Goal: Task Accomplishment & Management: Manage account settings

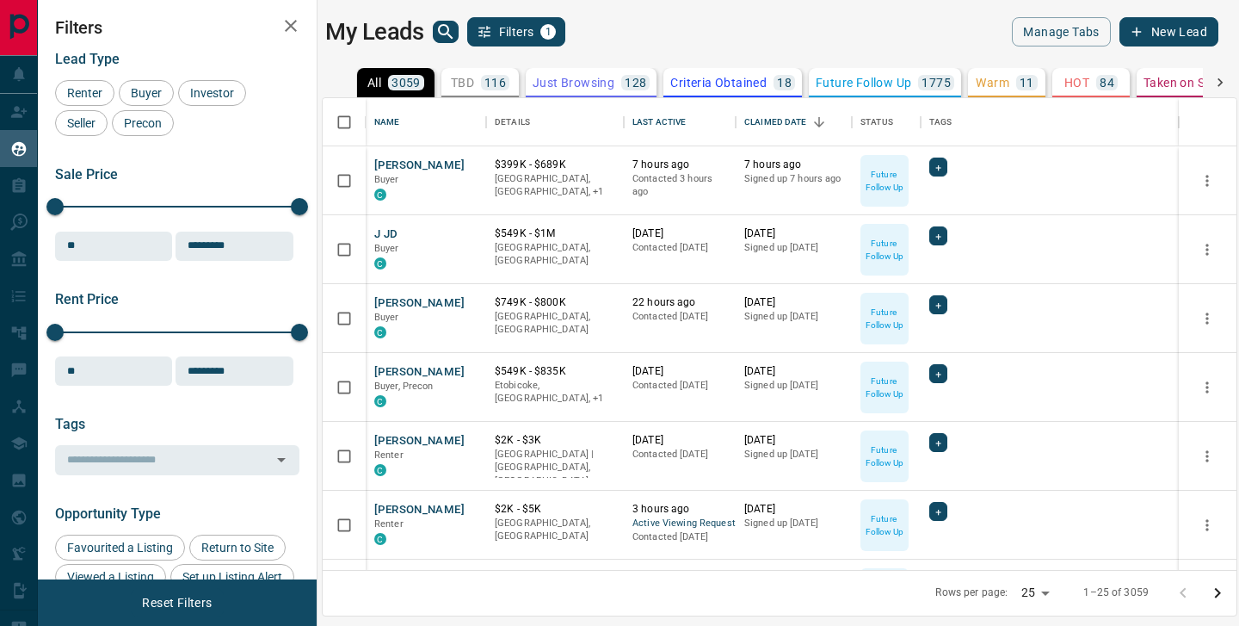
scroll to position [472, 914]
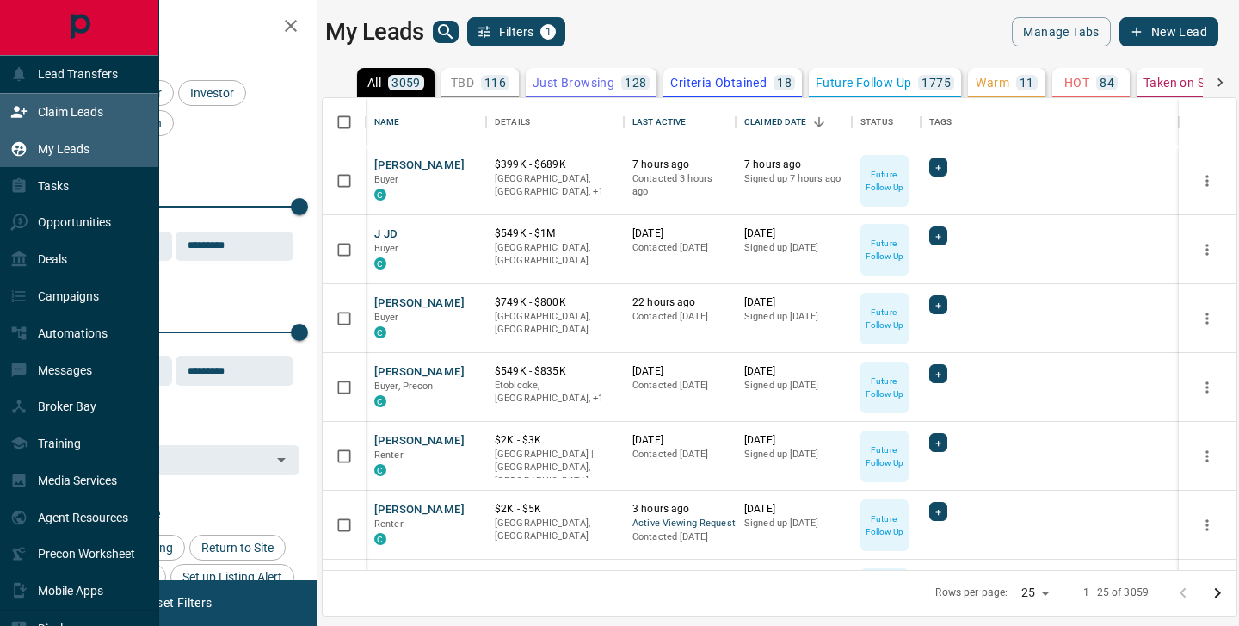
click at [46, 115] on p "Claim Leads" at bounding box center [70, 112] width 65 height 14
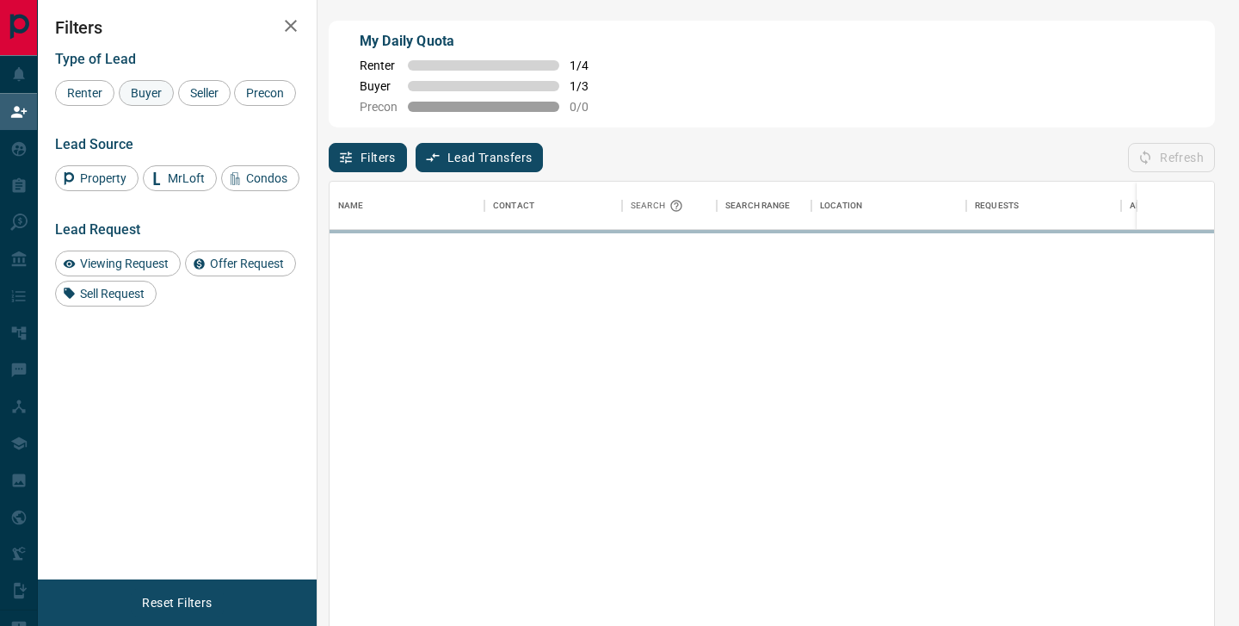
scroll to position [472, 885]
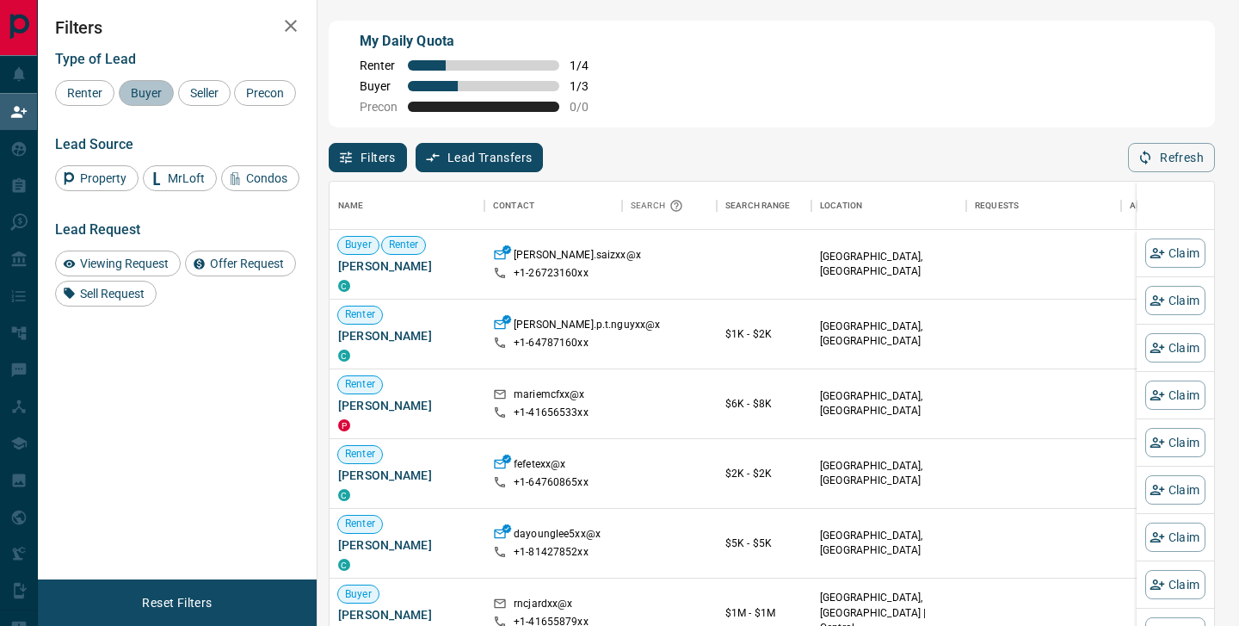
click at [139, 92] on span "Buyer" at bounding box center [146, 93] width 43 height 14
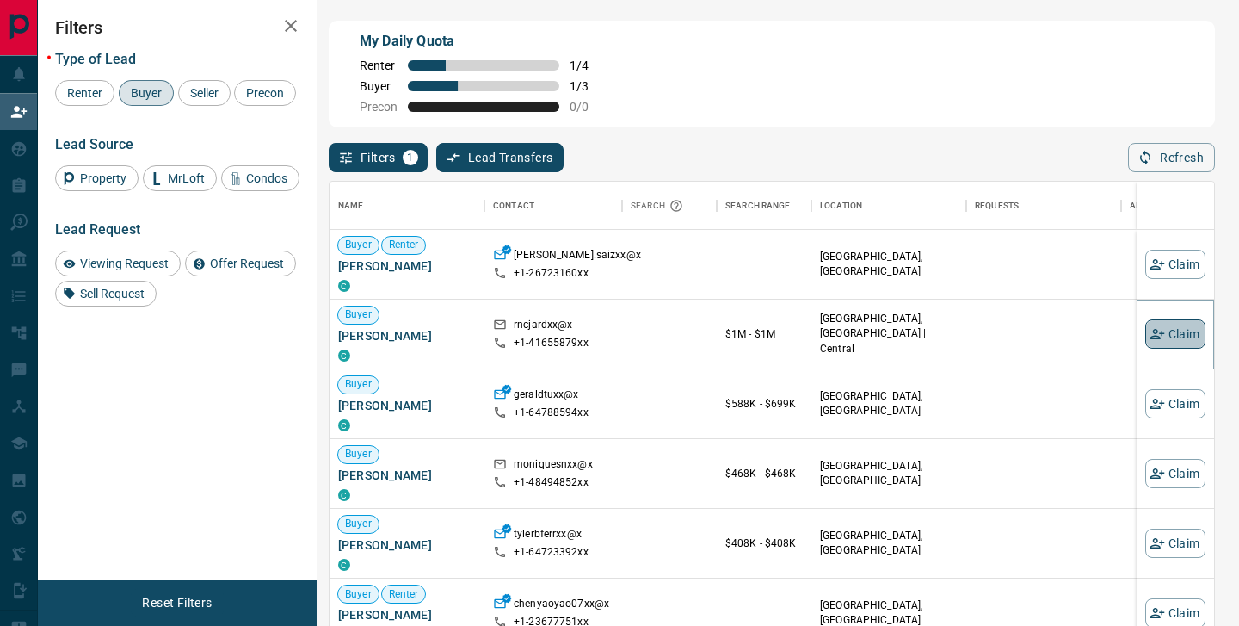
click at [1169, 335] on button "Claim" at bounding box center [1175, 333] width 60 height 29
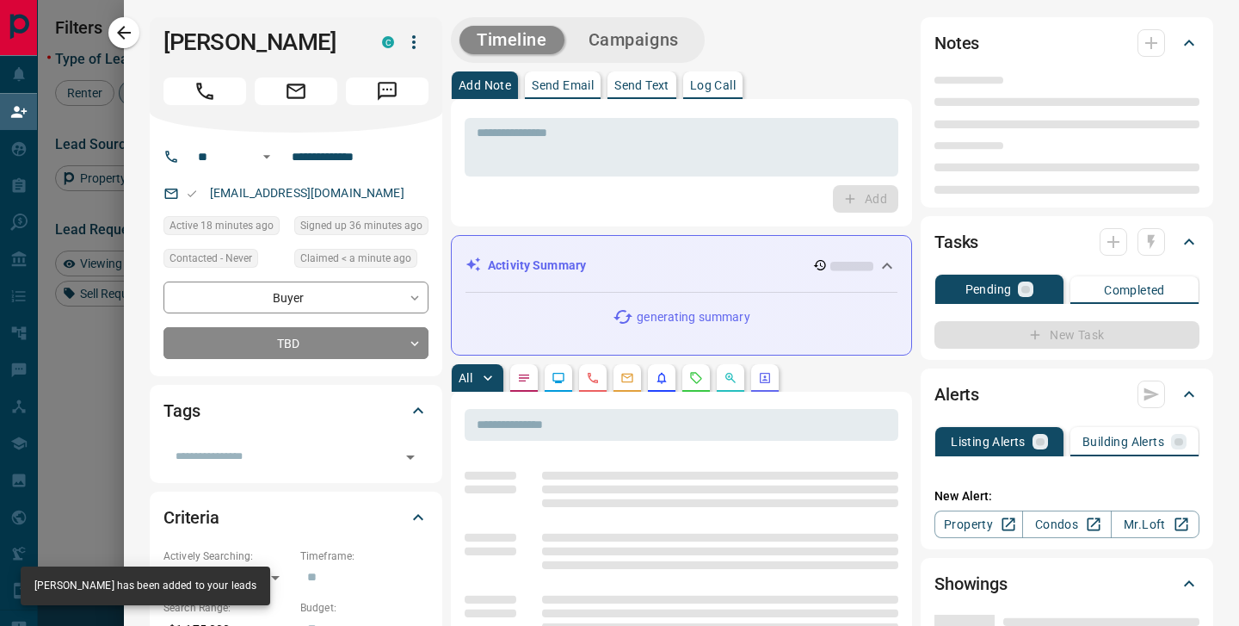
type input "**"
type input "**********"
type input "**"
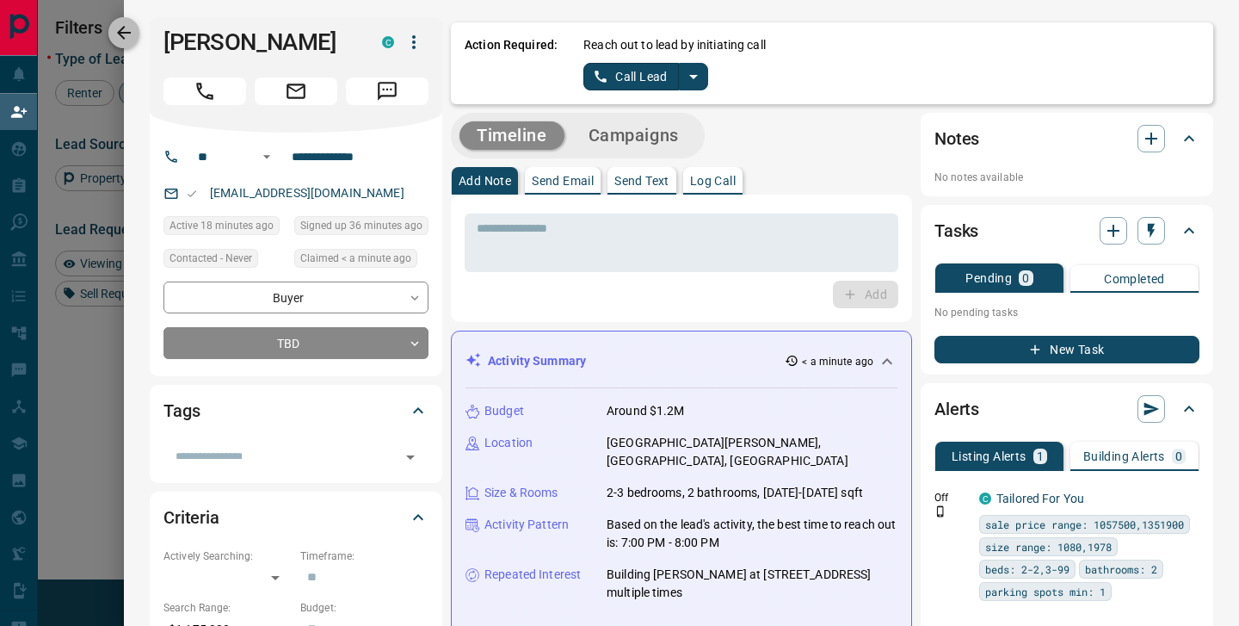
click at [122, 27] on icon "button" at bounding box center [124, 33] width 14 height 14
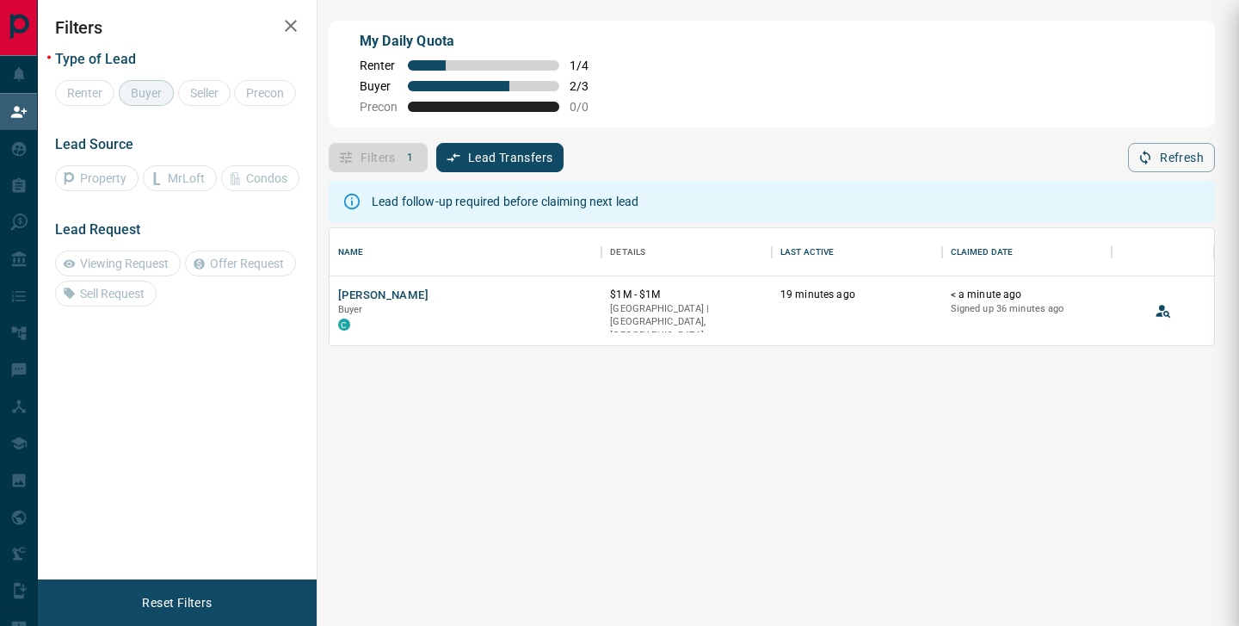
scroll to position [117, 885]
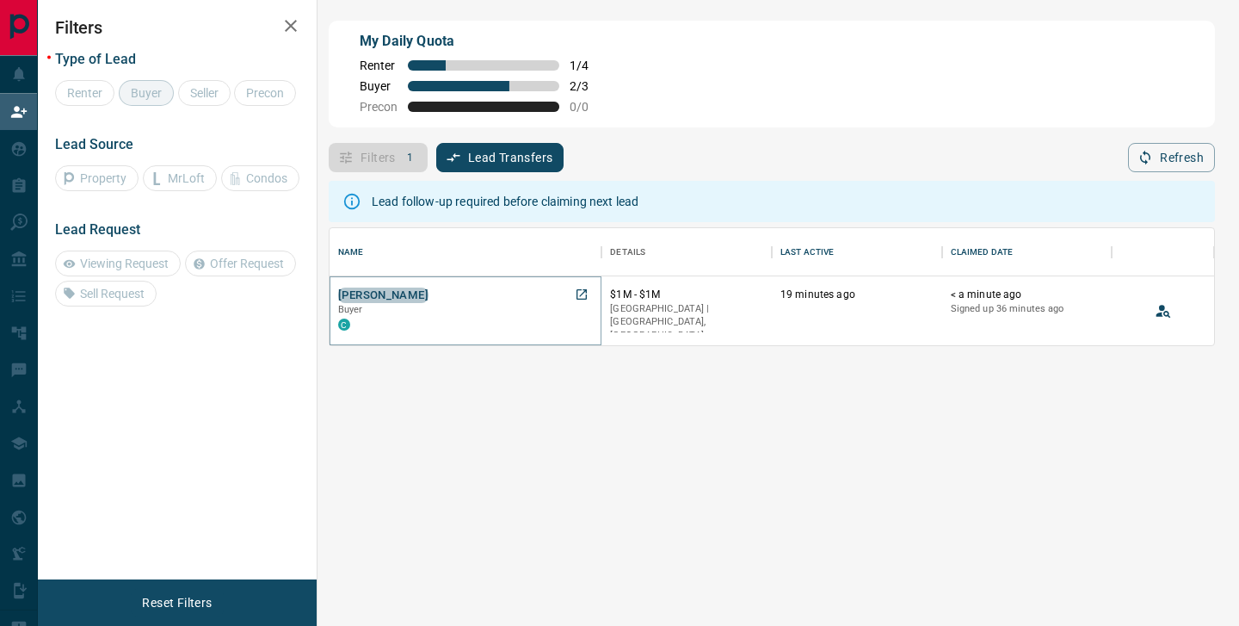
click at [385, 294] on button "[PERSON_NAME]" at bounding box center [383, 295] width 90 height 16
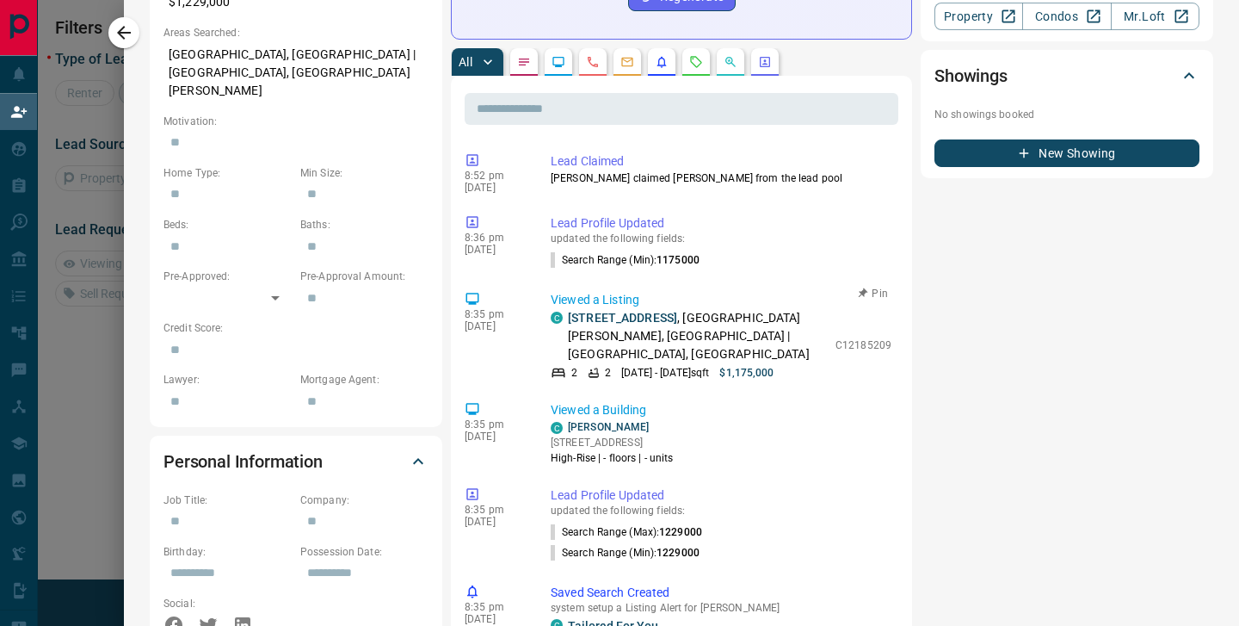
scroll to position [666, 0]
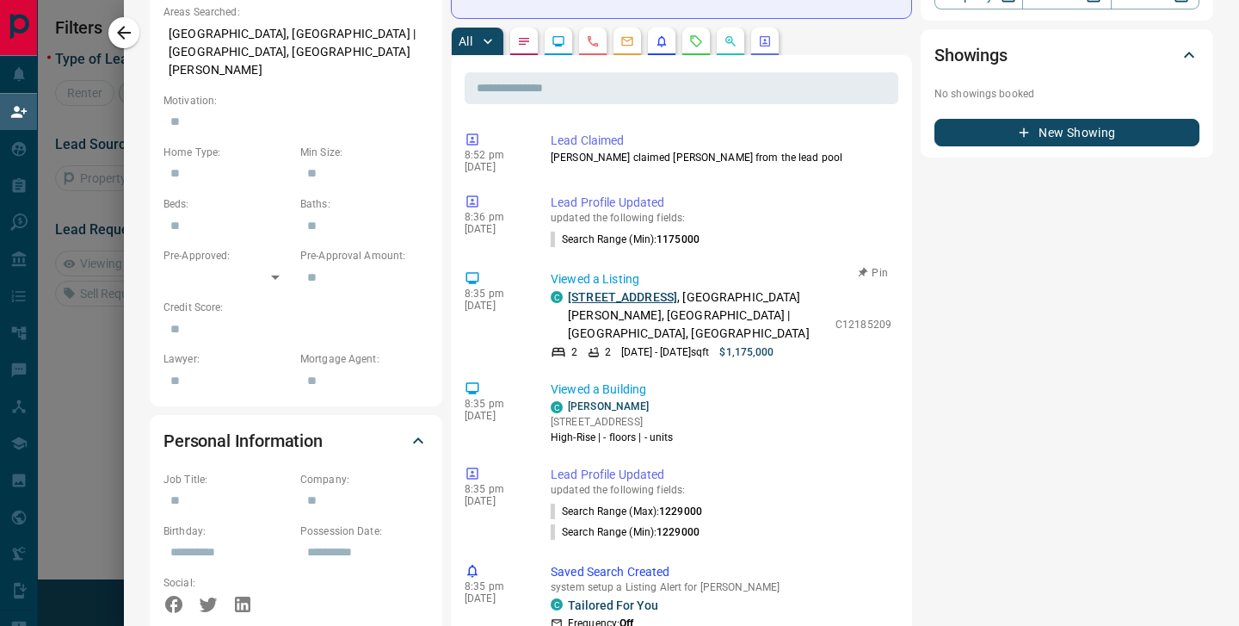
click at [677, 290] on link "[STREET_ADDRESS]" at bounding box center [622, 297] width 109 height 14
click at [131, 33] on icon "button" at bounding box center [124, 32] width 21 height 21
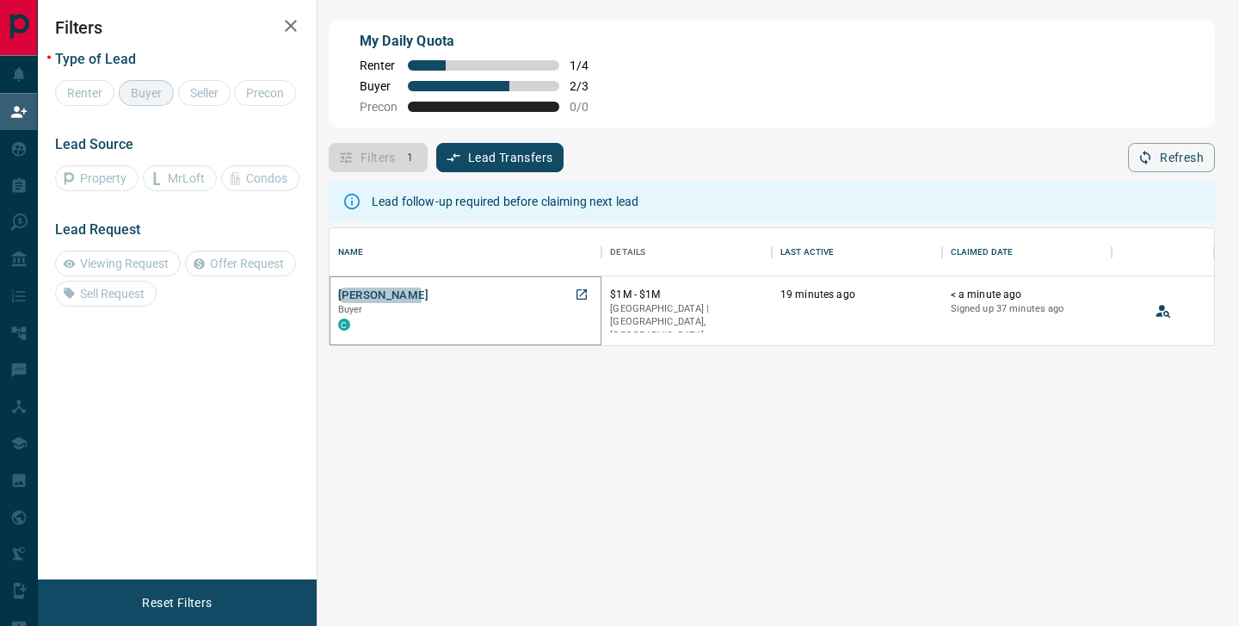
click at [374, 297] on button "[PERSON_NAME]" at bounding box center [383, 295] width 90 height 16
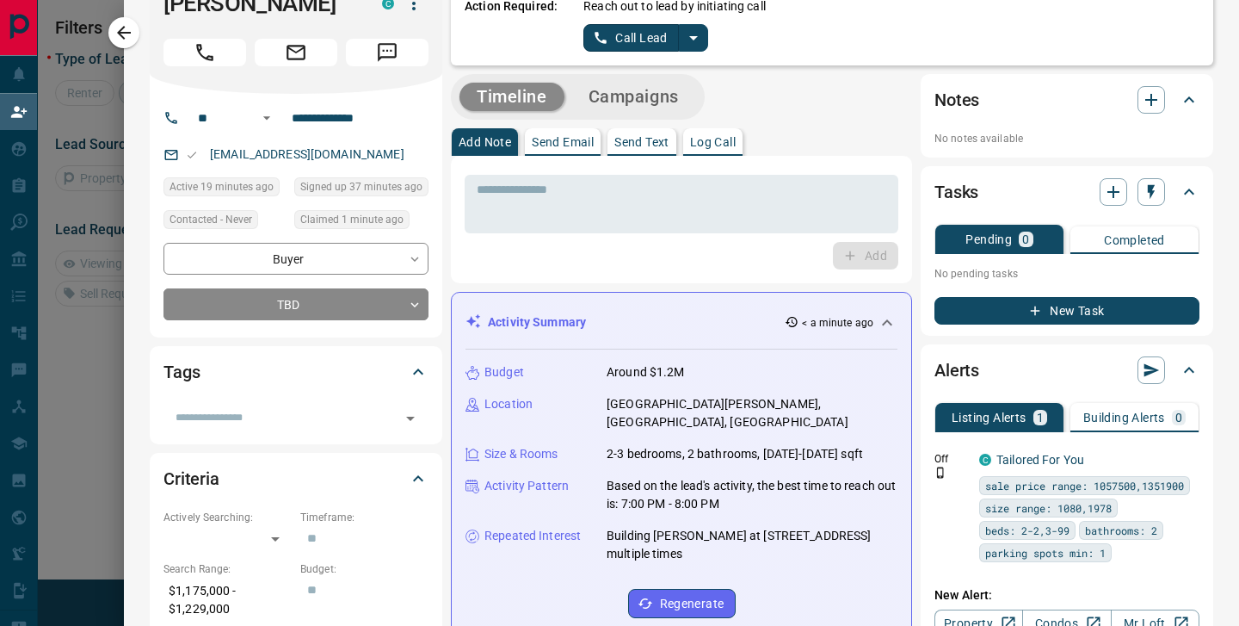
scroll to position [0, 0]
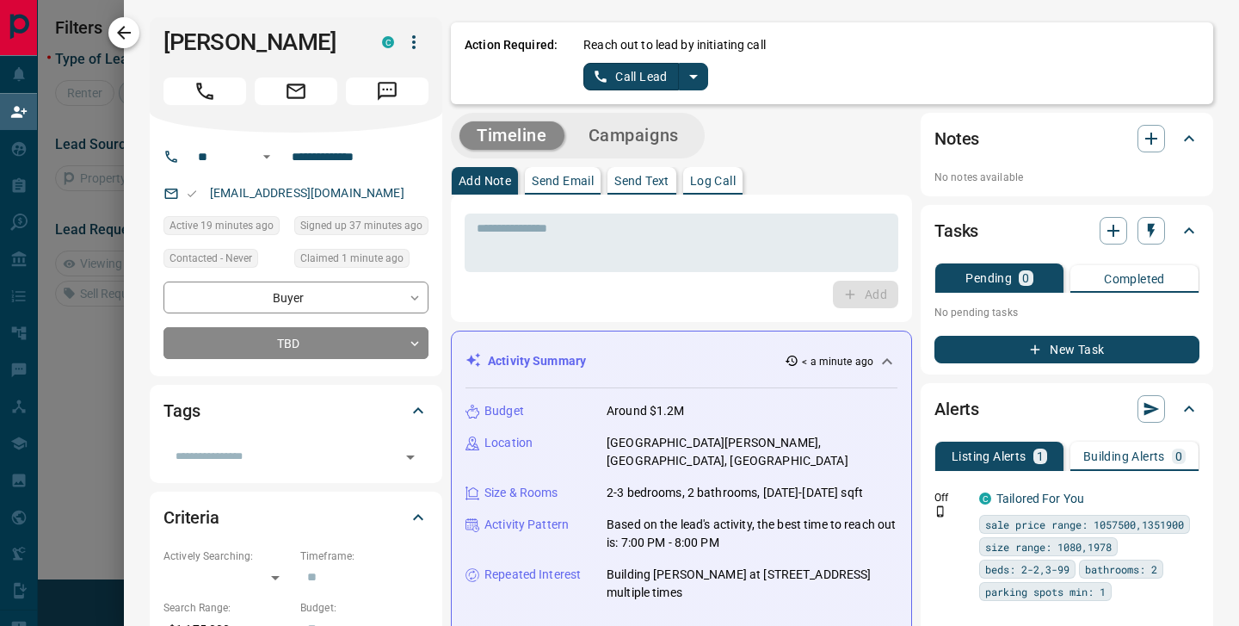
click at [130, 32] on icon "button" at bounding box center [124, 33] width 14 height 14
